Goal: Task Accomplishment & Management: Manage account settings

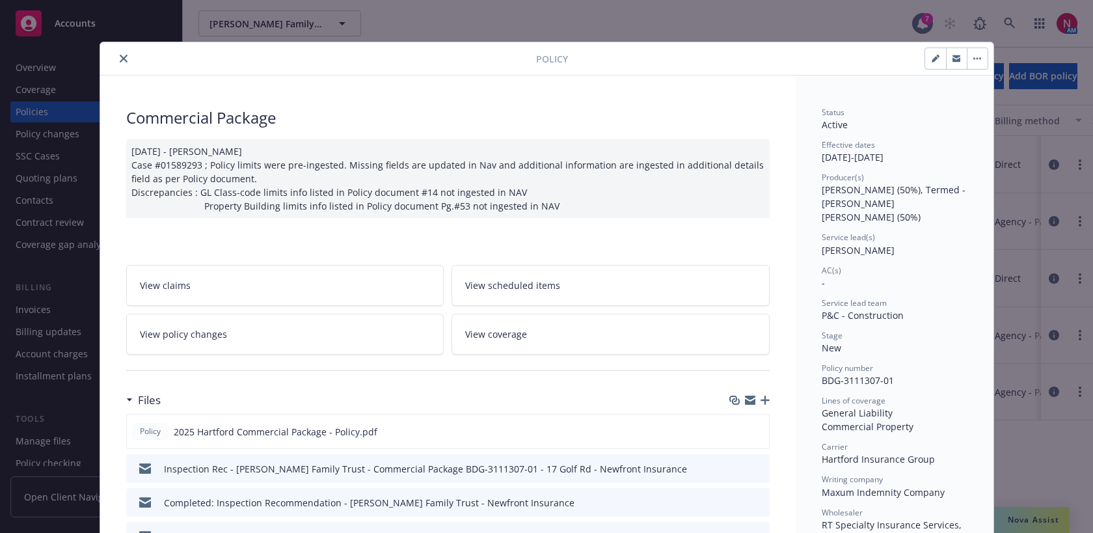
click at [122, 56] on icon "close" at bounding box center [124, 59] width 8 height 8
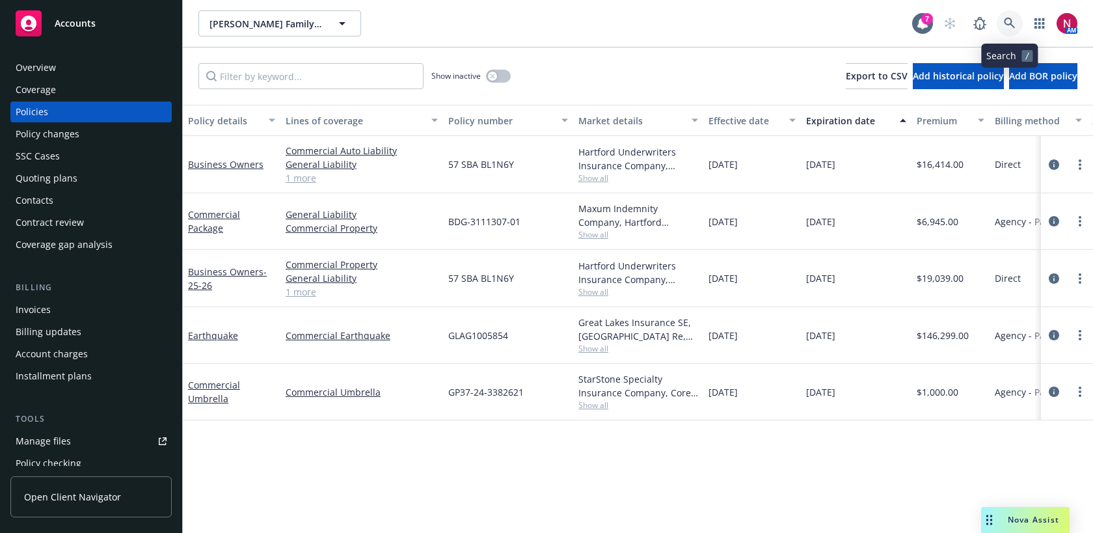
click at [1013, 21] on icon at bounding box center [1009, 24] width 12 height 12
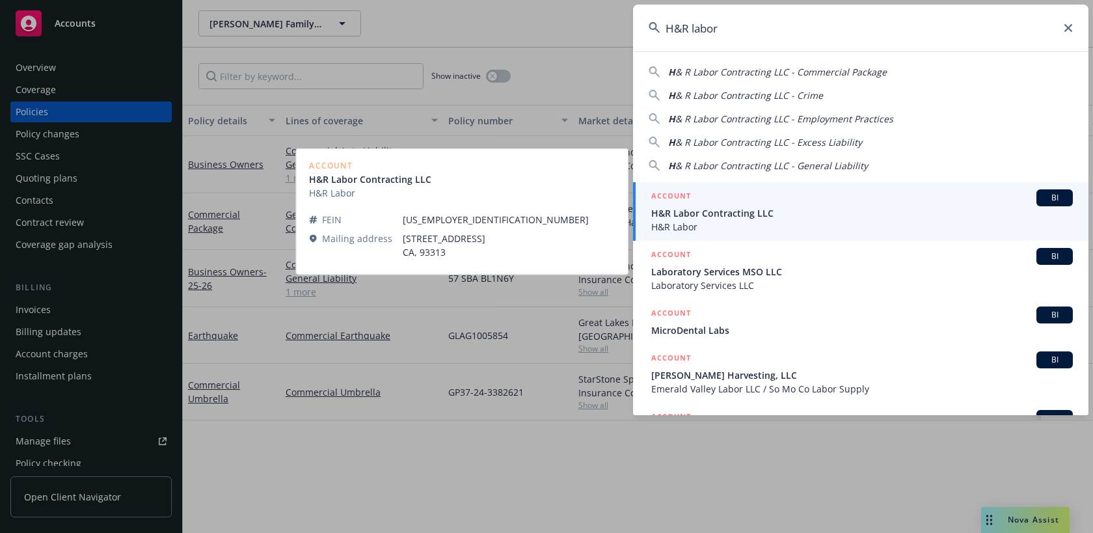
type input "H&R labor"
click at [872, 213] on span "H&R Labor Contracting LLC" at bounding box center [861, 213] width 421 height 14
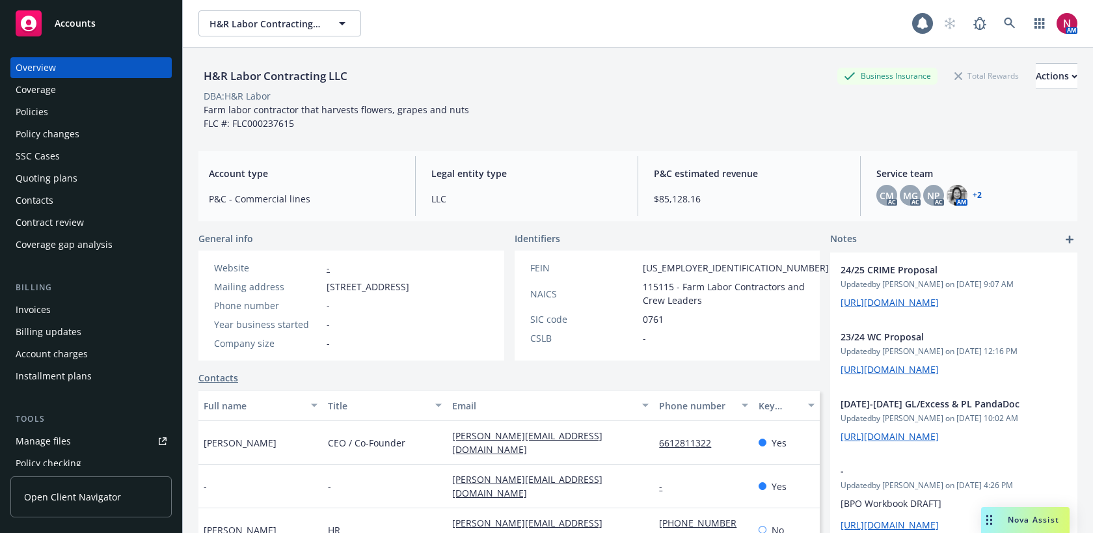
click at [100, 175] on div "Quoting plans" at bounding box center [91, 178] width 151 height 21
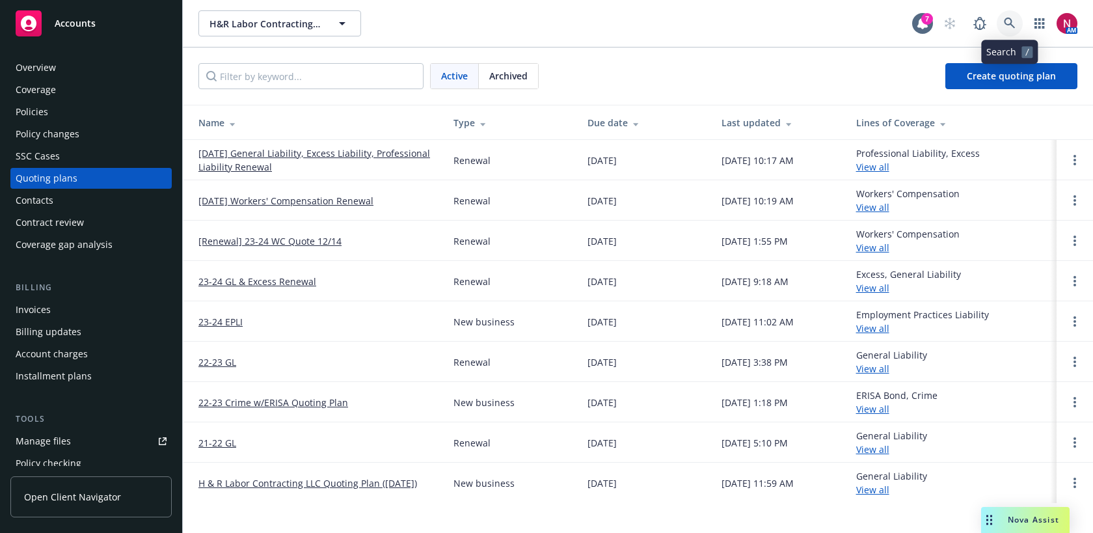
click at [1011, 25] on icon at bounding box center [1008, 23] width 11 height 11
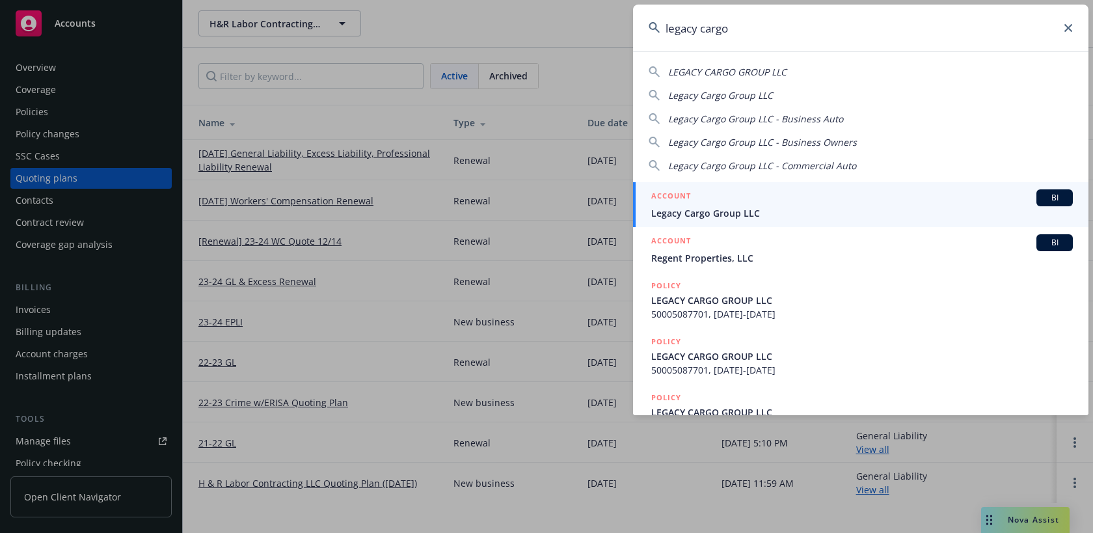
drag, startPoint x: 741, startPoint y: 25, endPoint x: 626, endPoint y: 25, distance: 115.1
click at [626, 25] on div "legacy cargo LEGACY CARGO GROUP LLC Legacy Cargo Group LLC Legacy Cargo Group L…" at bounding box center [546, 266] width 1093 height 533
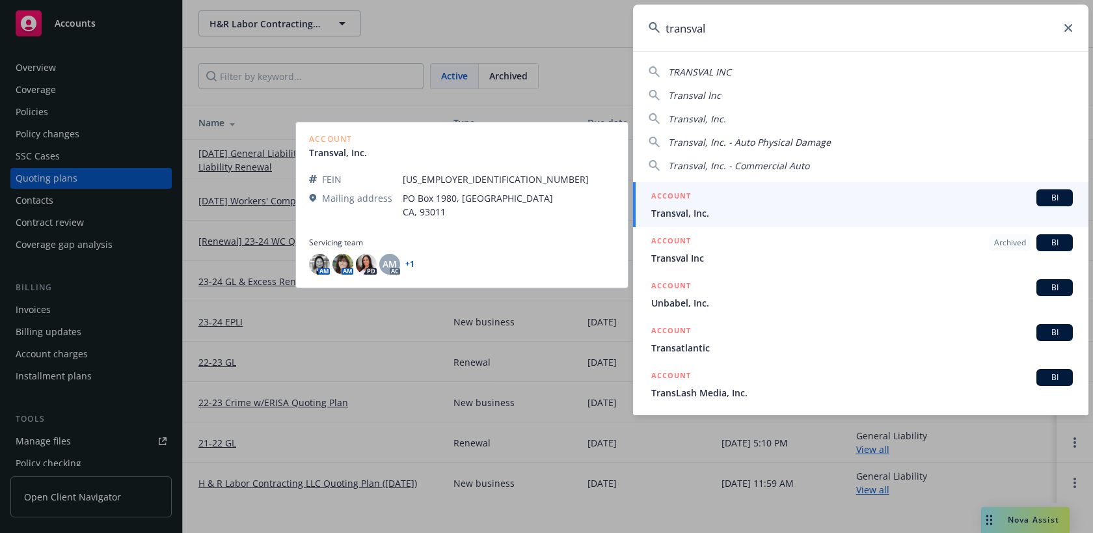
type input "transval"
click at [691, 213] on span "Transval, Inc." at bounding box center [861, 213] width 421 height 14
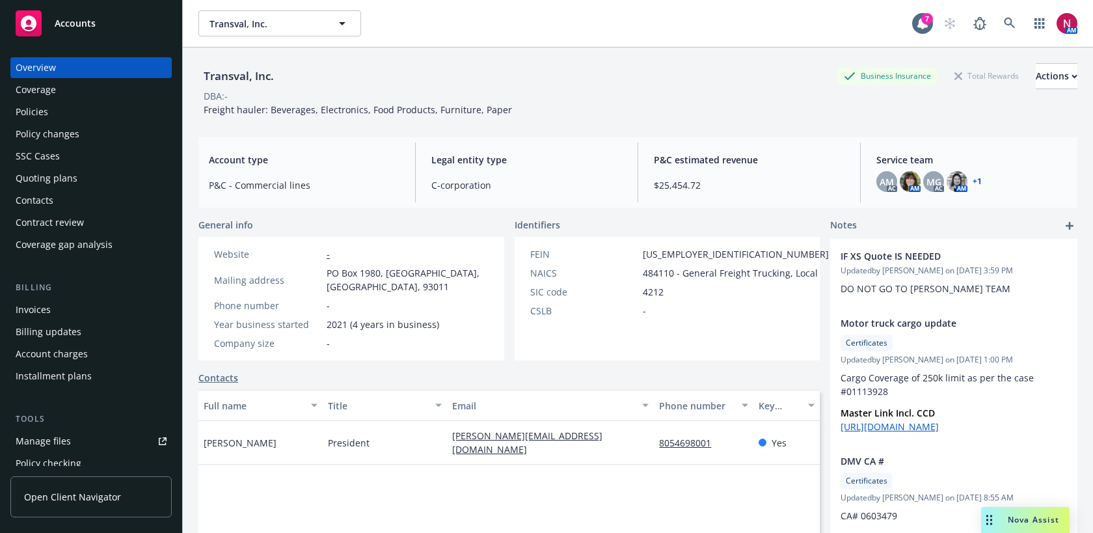
click at [64, 121] on div "Policies" at bounding box center [91, 111] width 151 height 21
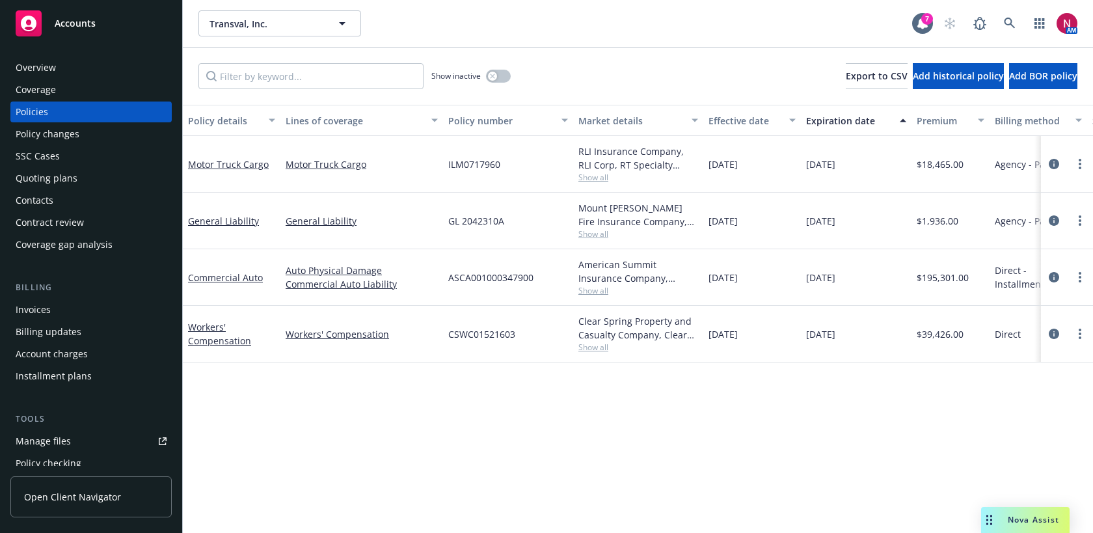
click at [589, 289] on span "Show all" at bounding box center [638, 290] width 120 height 11
click at [771, 27] on div "Transval, Inc. Transval, Inc." at bounding box center [554, 23] width 713 height 26
click at [423, 30] on div "Transval, Inc. Transval, Inc." at bounding box center [554, 23] width 713 height 26
drag, startPoint x: 444, startPoint y: 163, endPoint x: 501, endPoint y: 165, distance: 57.3
click at [501, 165] on div "ILM0717960" at bounding box center [508, 164] width 130 height 57
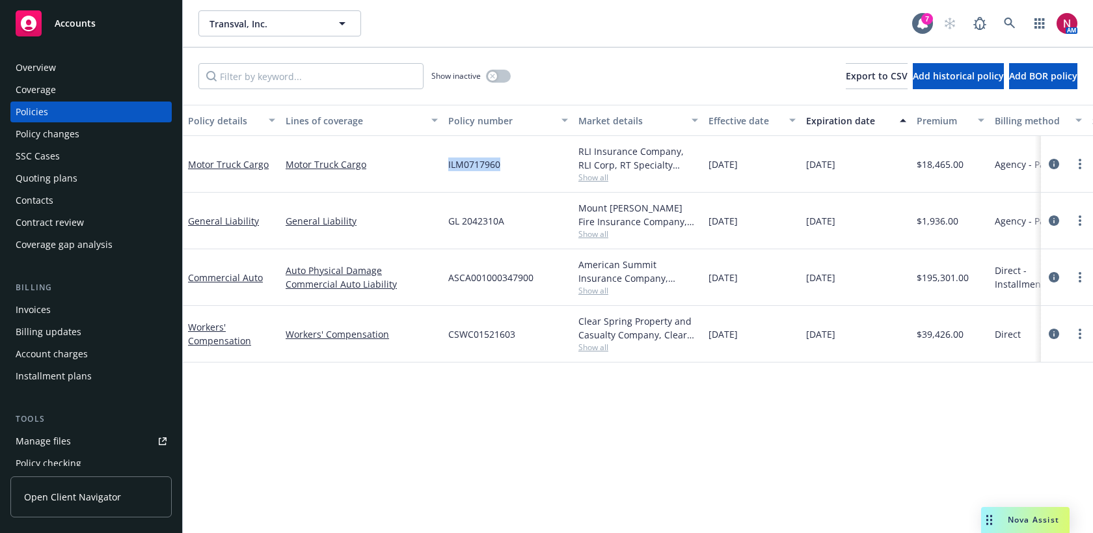
copy span "ILM0717960"
click at [1005, 25] on icon at bounding box center [1009, 24] width 12 height 12
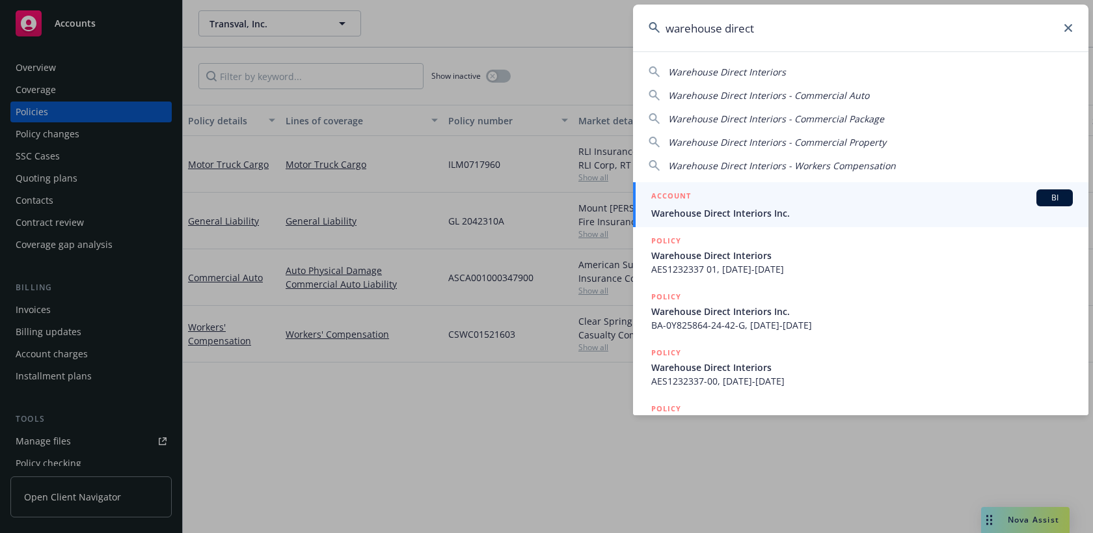
type input "warehouse direct"
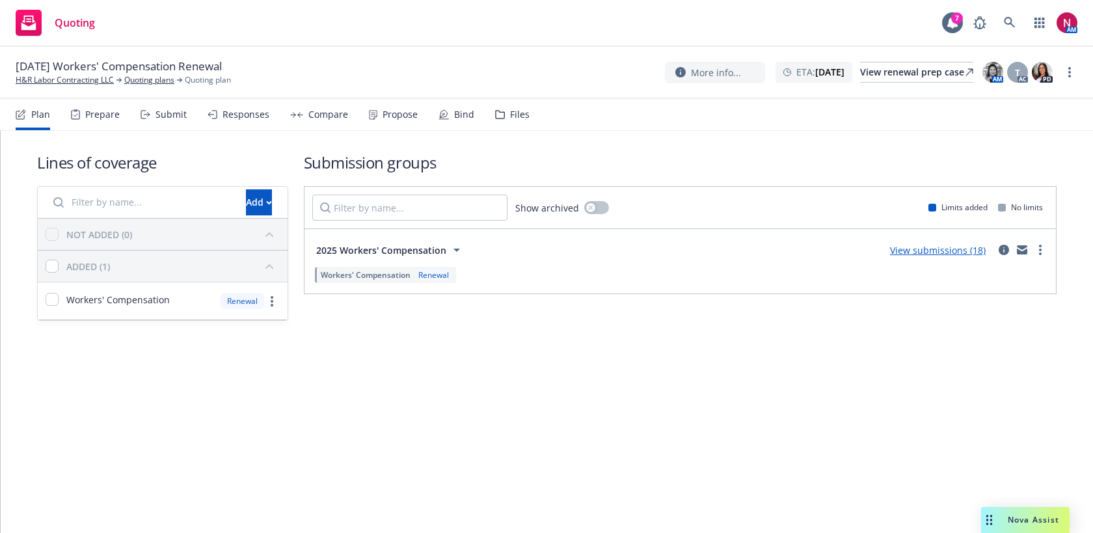
click at [158, 114] on div "Submit" at bounding box center [170, 114] width 31 height 10
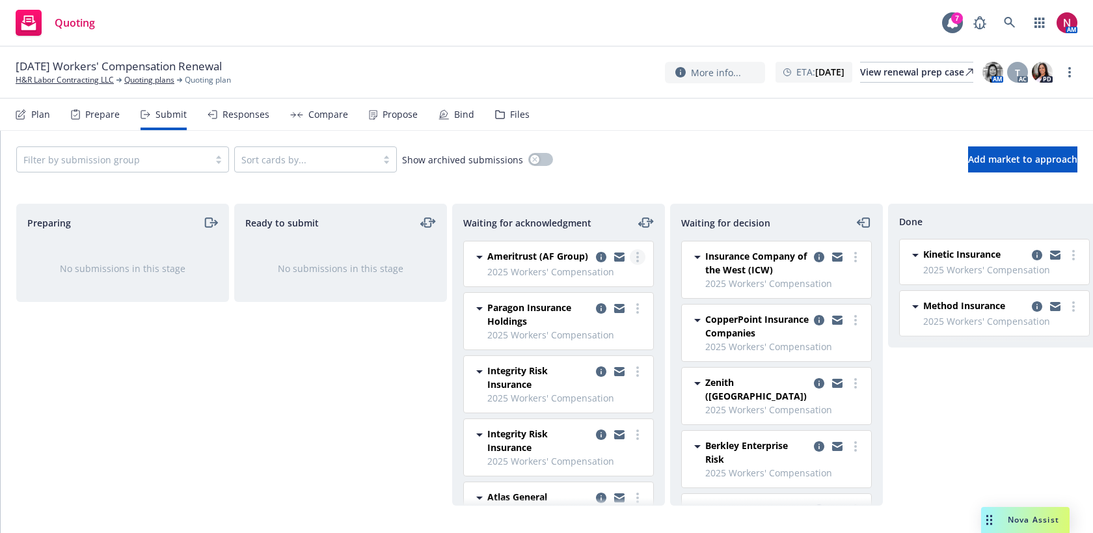
click at [632, 254] on link "more" at bounding box center [637, 257] width 16 height 16
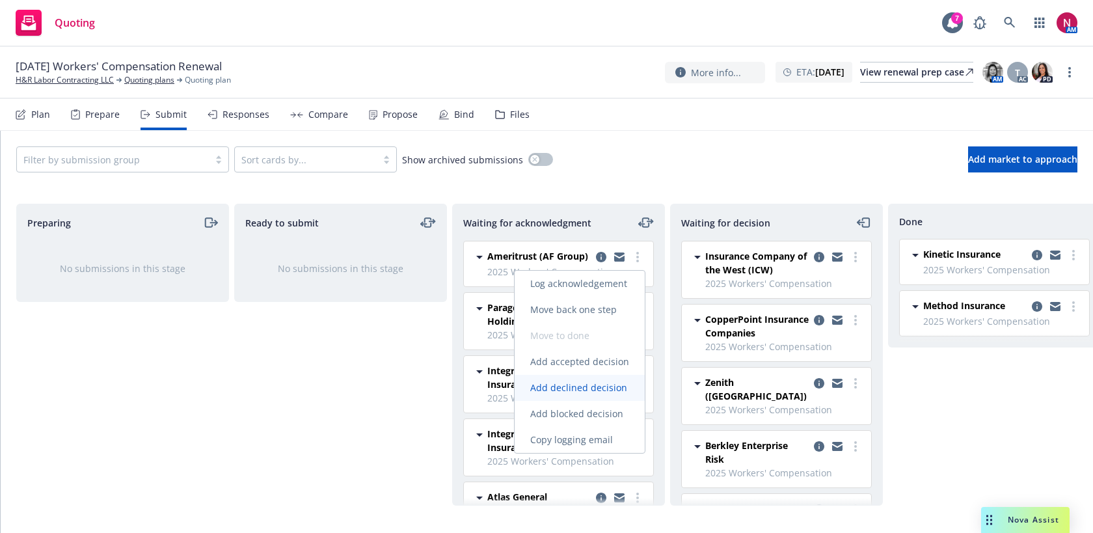
click at [604, 391] on span "Add declined decision" at bounding box center [578, 387] width 128 height 12
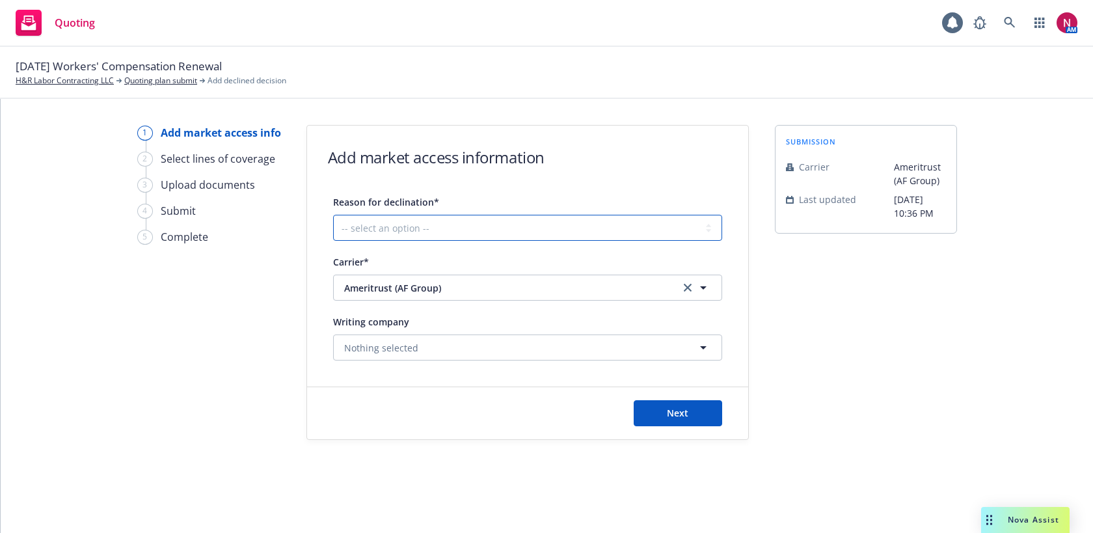
click at [506, 223] on select "-- select an option -- Cannot compete with other markets Carrier non-renewed Ca…" at bounding box center [527, 228] width 389 height 26
select select "CLIENT_CLAIM_LOSS_HISTORY"
click at [333, 215] on select "-- select an option -- Cannot compete with other markets Carrier non-renewed Ca…" at bounding box center [527, 228] width 389 height 26
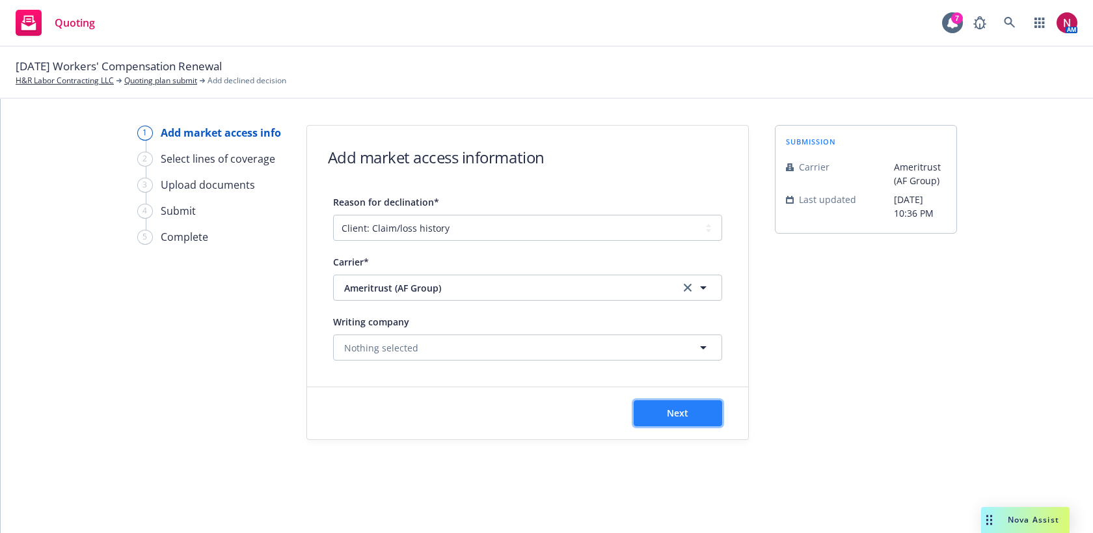
click at [661, 412] on button "Next" at bounding box center [677, 413] width 88 height 26
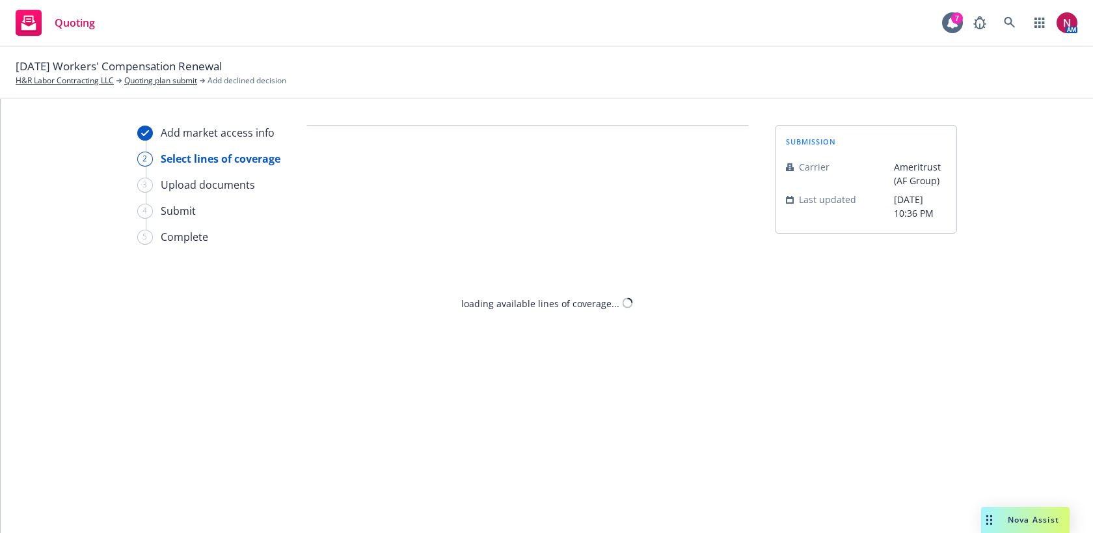
select select "CLIENT_CLAIM_LOSS_HISTORY"
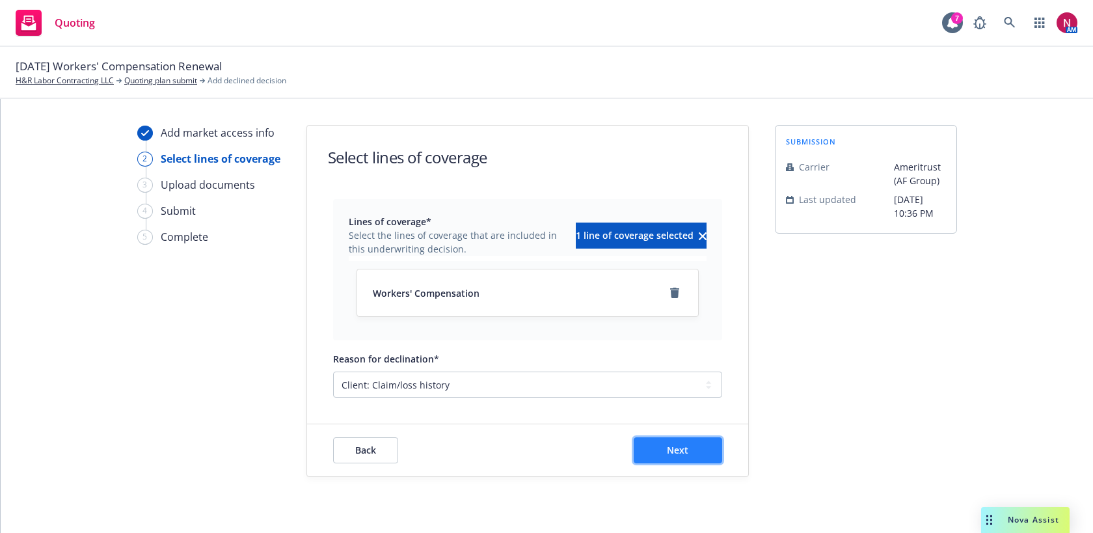
click at [697, 447] on button "Next" at bounding box center [677, 450] width 88 height 26
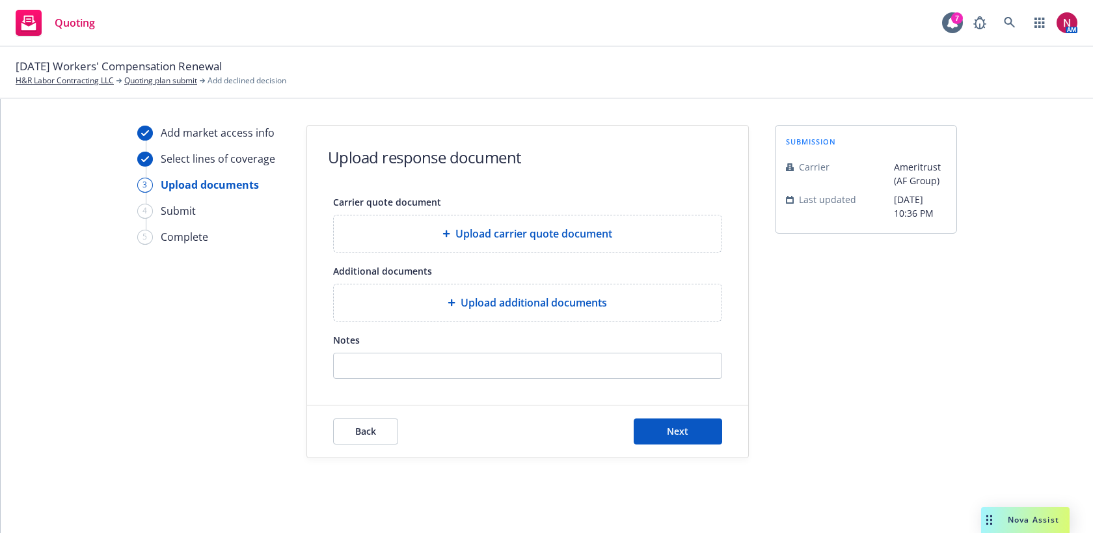
click at [650, 378] on form "Upload response document Carrier quote document Upload carrier quote document A…" at bounding box center [527, 292] width 441 height 332
click at [648, 371] on input "Notes" at bounding box center [528, 365] width 388 height 25
paste input "Thank you for your submission for the above referenced insured. Unfortunately, …"
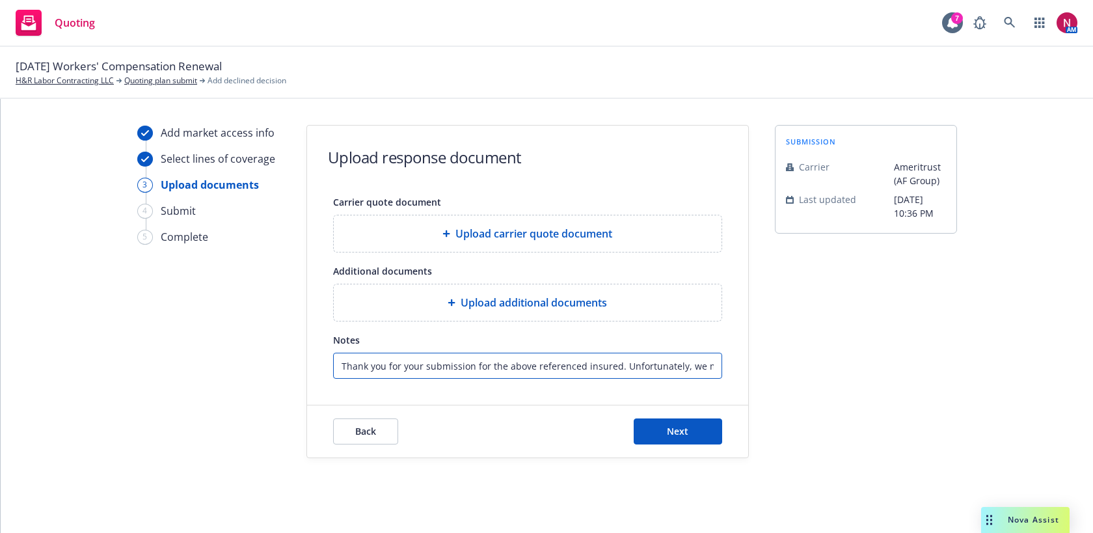
scroll to position [0, 243]
type input "Thank you for your submission for the above referenced insured. Unfortunately, …"
click at [682, 434] on span "Next" at bounding box center [677, 431] width 21 height 12
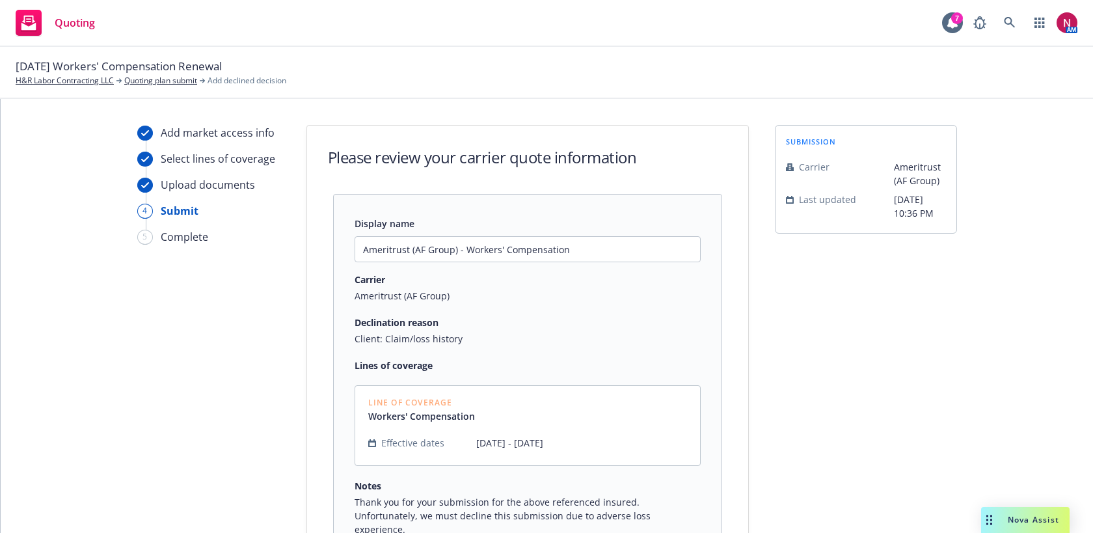
scroll to position [142, 0]
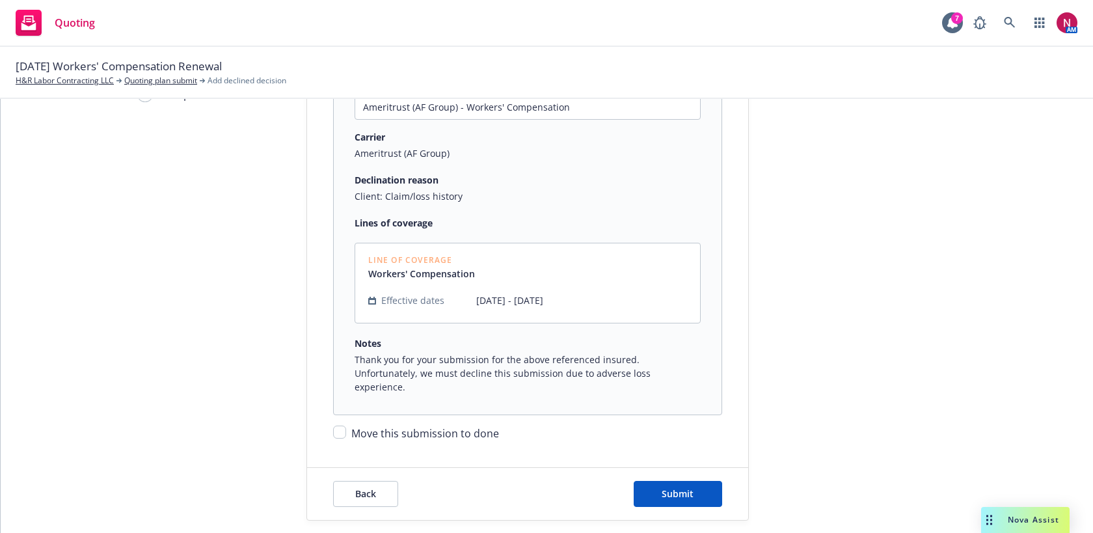
click at [442, 426] on span "Move this submission to done" at bounding box center [425, 433] width 148 height 14
click at [346, 425] on input "Move this submission to done" at bounding box center [339, 431] width 13 height 13
checkbox input "true"
click at [655, 468] on div "Back Submit" at bounding box center [527, 494] width 441 height 52
click at [665, 487] on span "Submit" at bounding box center [677, 493] width 32 height 12
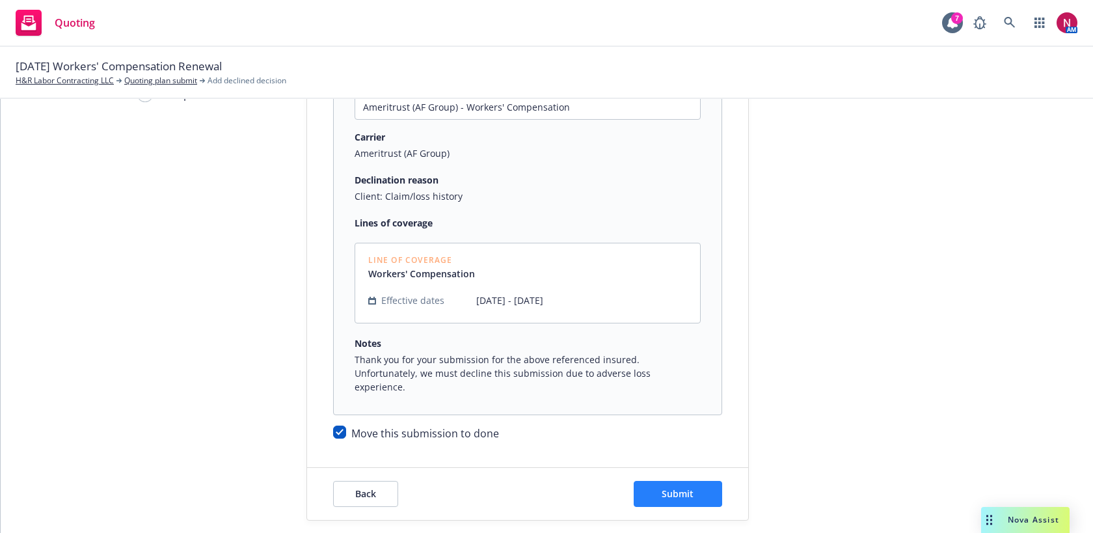
scroll to position [0, 0]
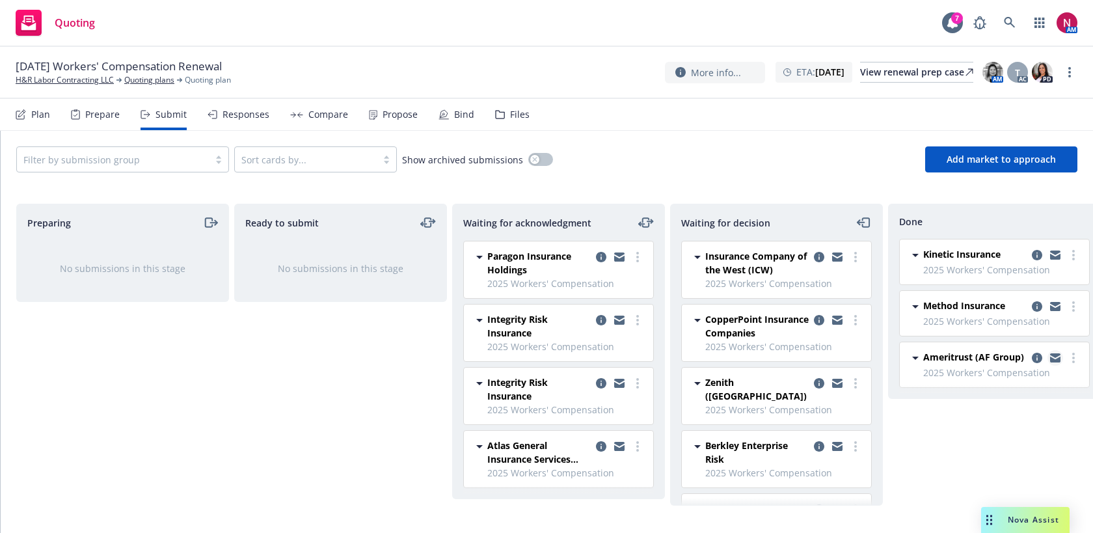
click at [1052, 359] on icon "copy logging email" at bounding box center [1055, 359] width 10 height 6
